Goal: Transaction & Acquisition: Purchase product/service

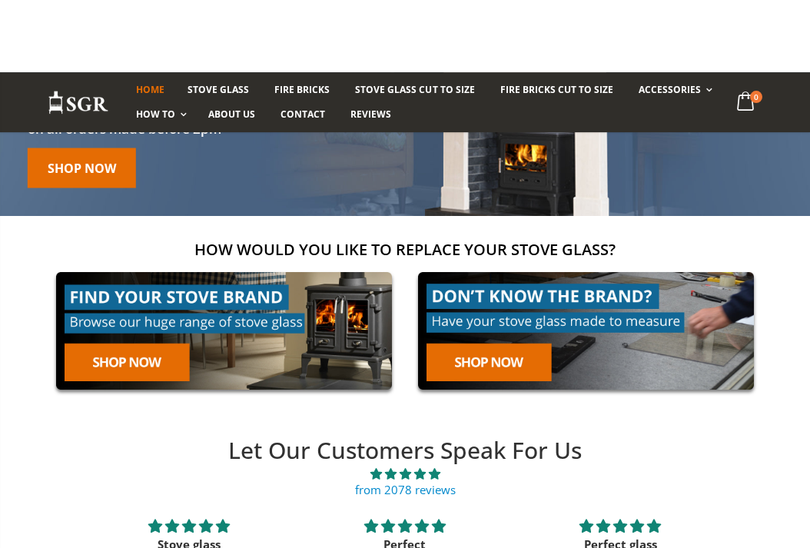
scroll to position [61, 0]
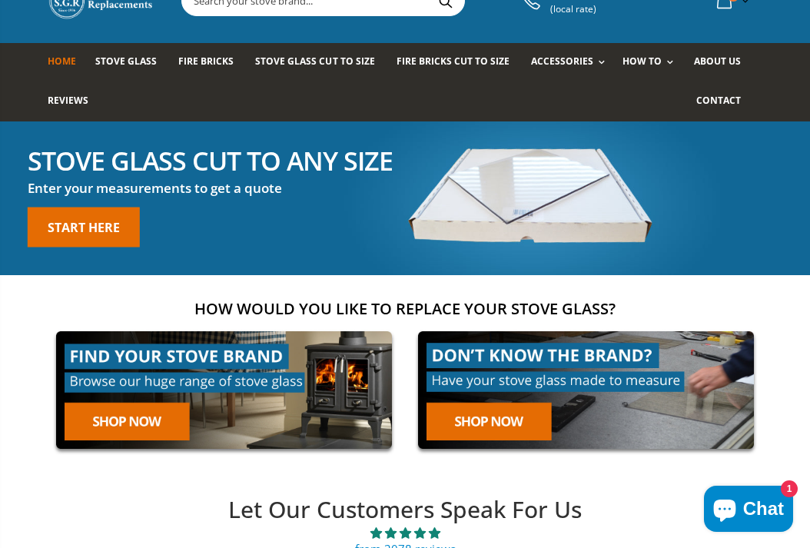
click at [564, 104] on link "Rope Kits" at bounding box center [619, 103] width 157 height 26
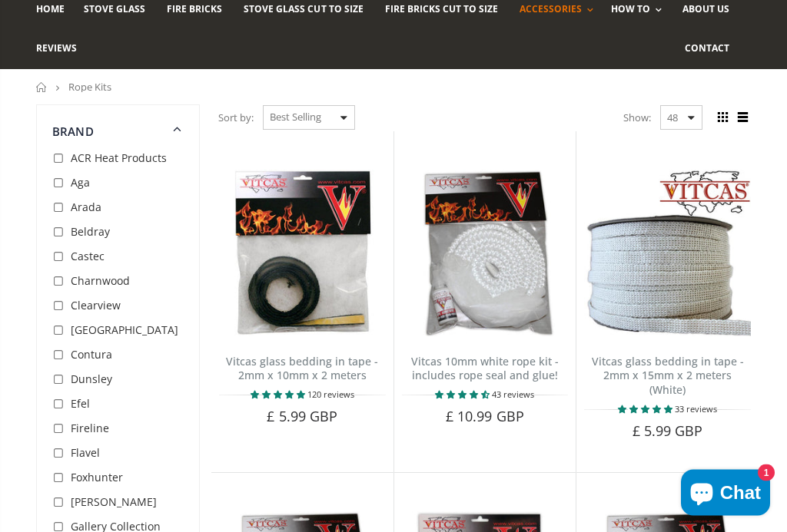
scroll to position [113, 0]
click at [65, 353] on input "checkbox" at bounding box center [59, 355] width 15 height 15
checkbox input "true"
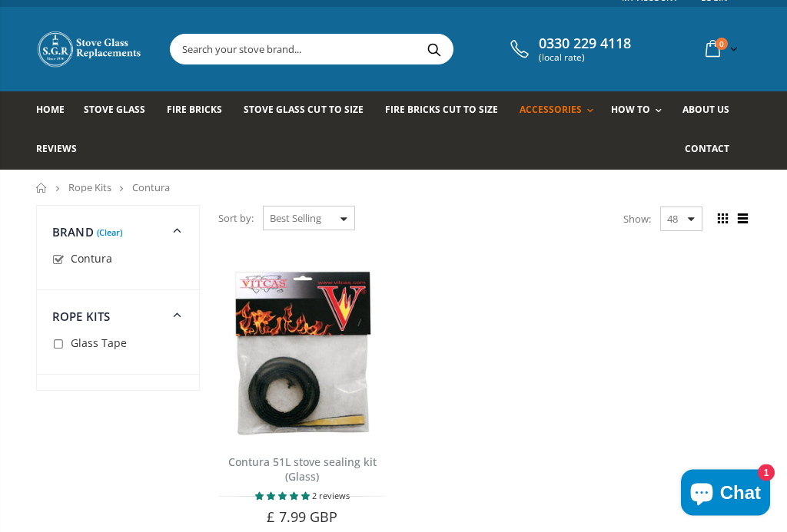
scroll to position [91, 0]
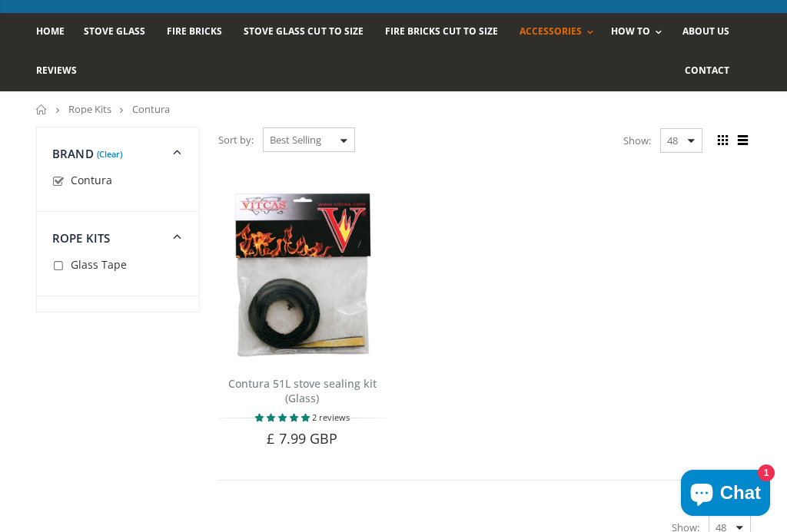
click at [606, 457] on ul "Contura 51L stove sealing kit (Glass) 2 reviews This self adhesive bedding in t…" at bounding box center [484, 317] width 548 height 327
click at [309, 414] on span "5.00 stars" at bounding box center [305, 418] width 8 height 8
click at [324, 458] on span "Add to Cart" at bounding box center [310, 465] width 65 height 14
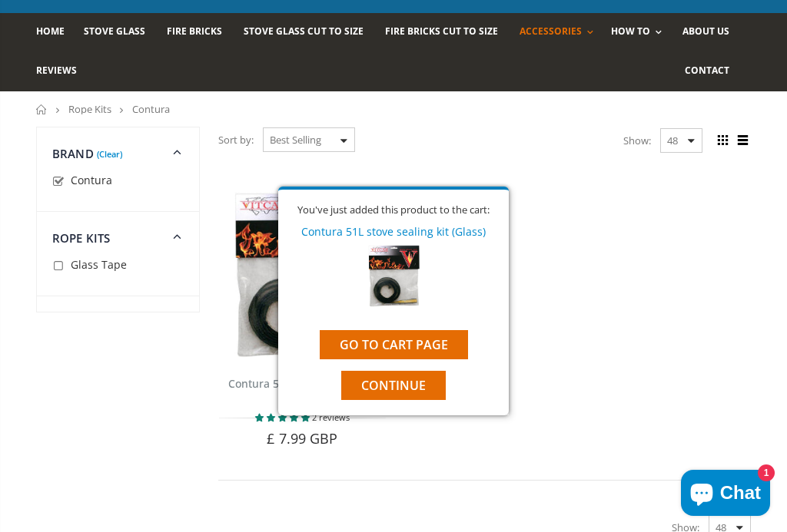
click at [438, 359] on link "Go to cart page" at bounding box center [394, 344] width 148 height 29
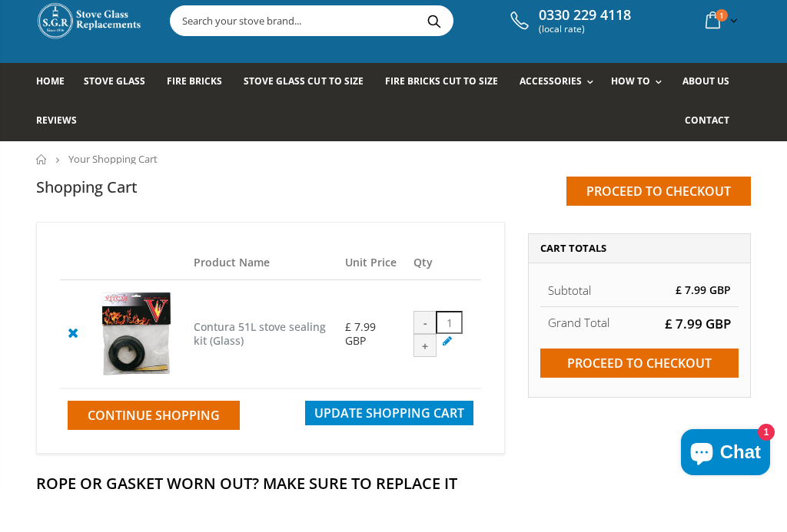
scroll to position [44, 0]
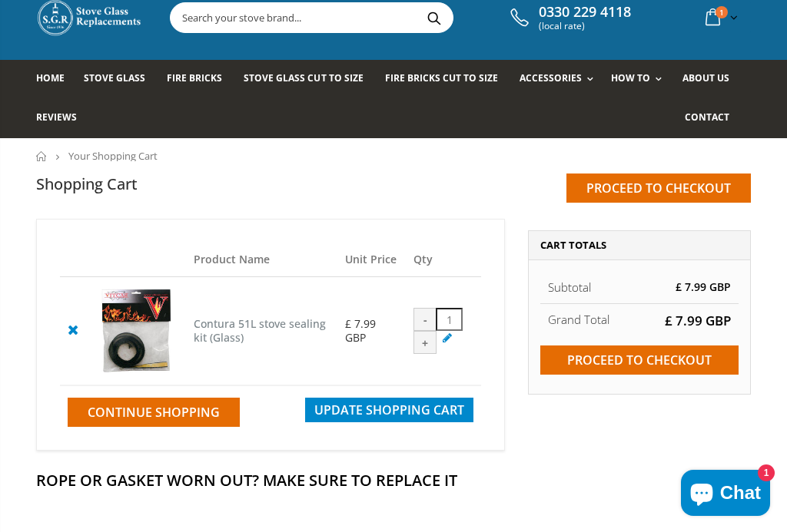
click at [705, 194] on input "Proceed to checkout" at bounding box center [658, 188] width 184 height 29
